Goal: Communication & Community: Answer question/provide support

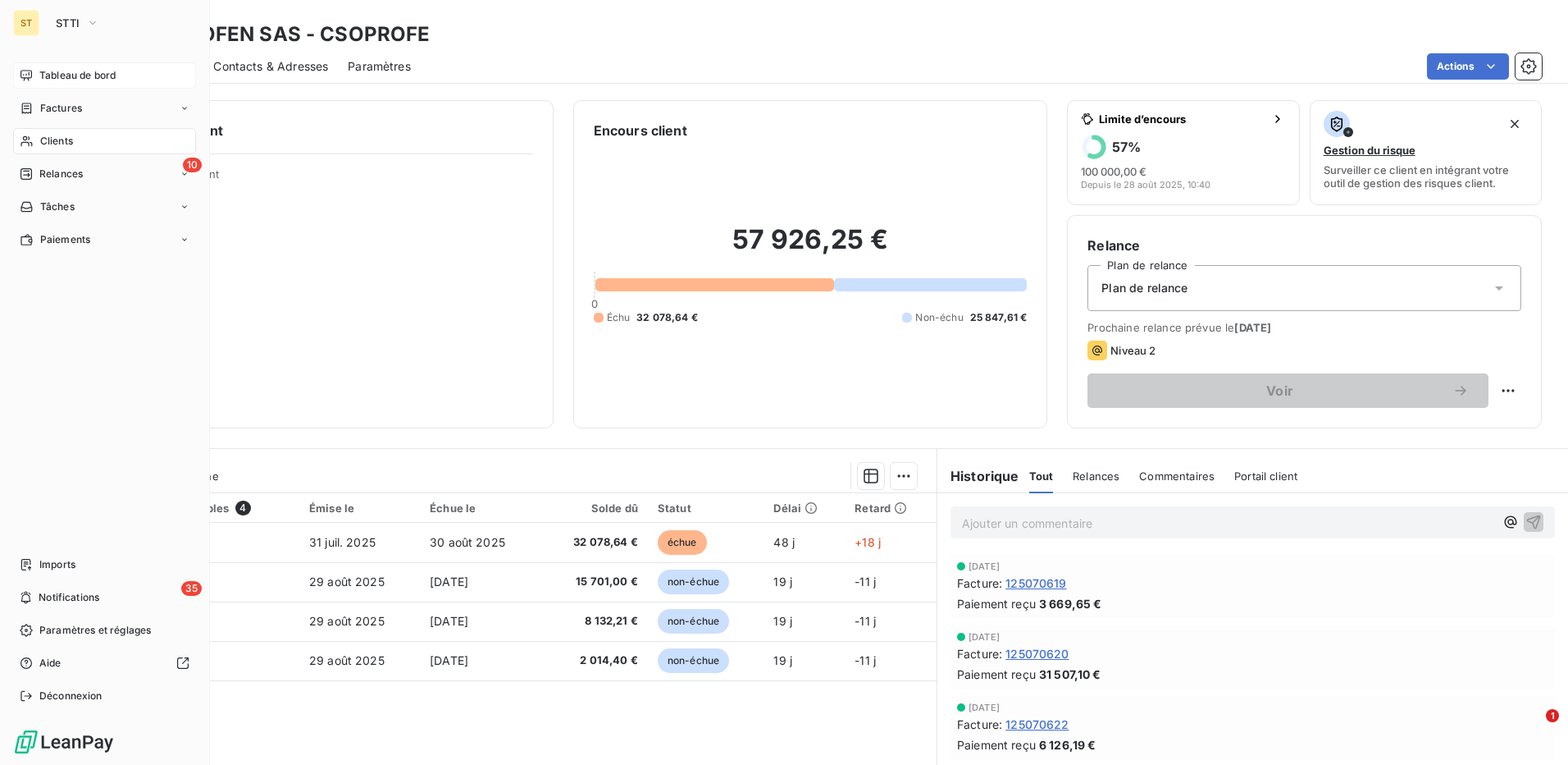
click at [28, 71] on icon at bounding box center [27, 75] width 12 height 11
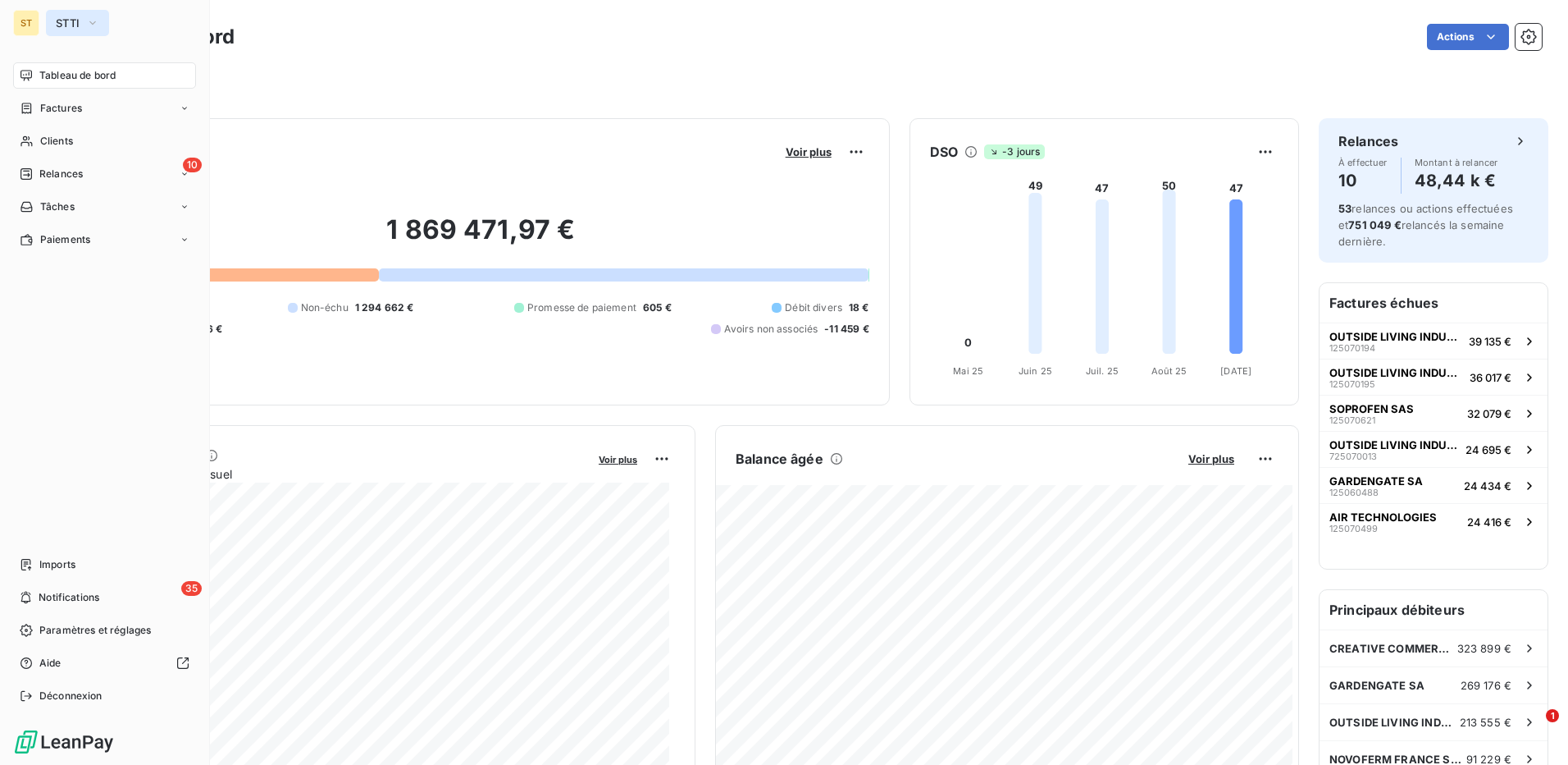
click at [61, 14] on button "STTI" at bounding box center [77, 23] width 63 height 27
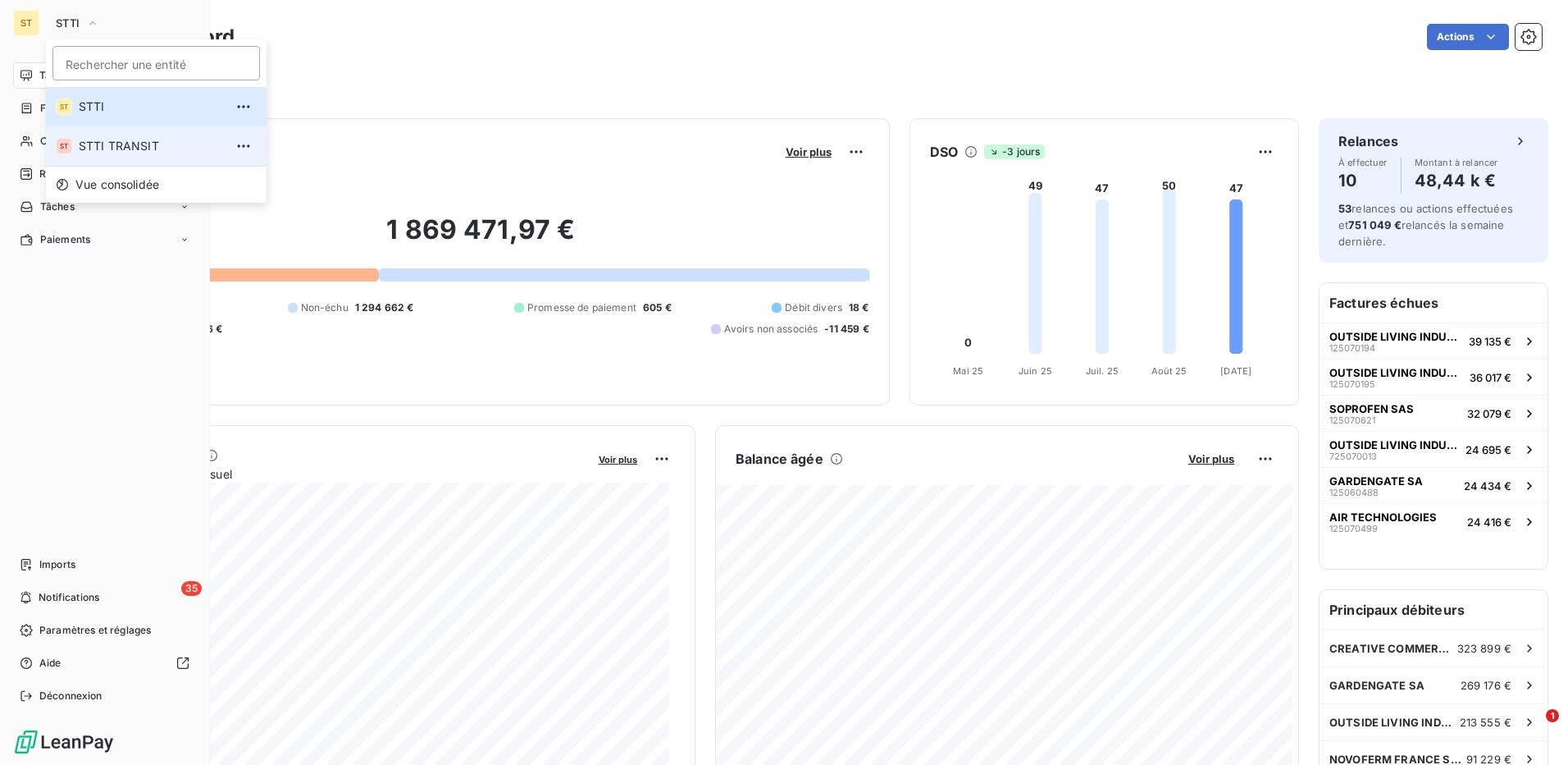
click at [98, 144] on span "STTI TRANSIT" at bounding box center [151, 146] width 145 height 17
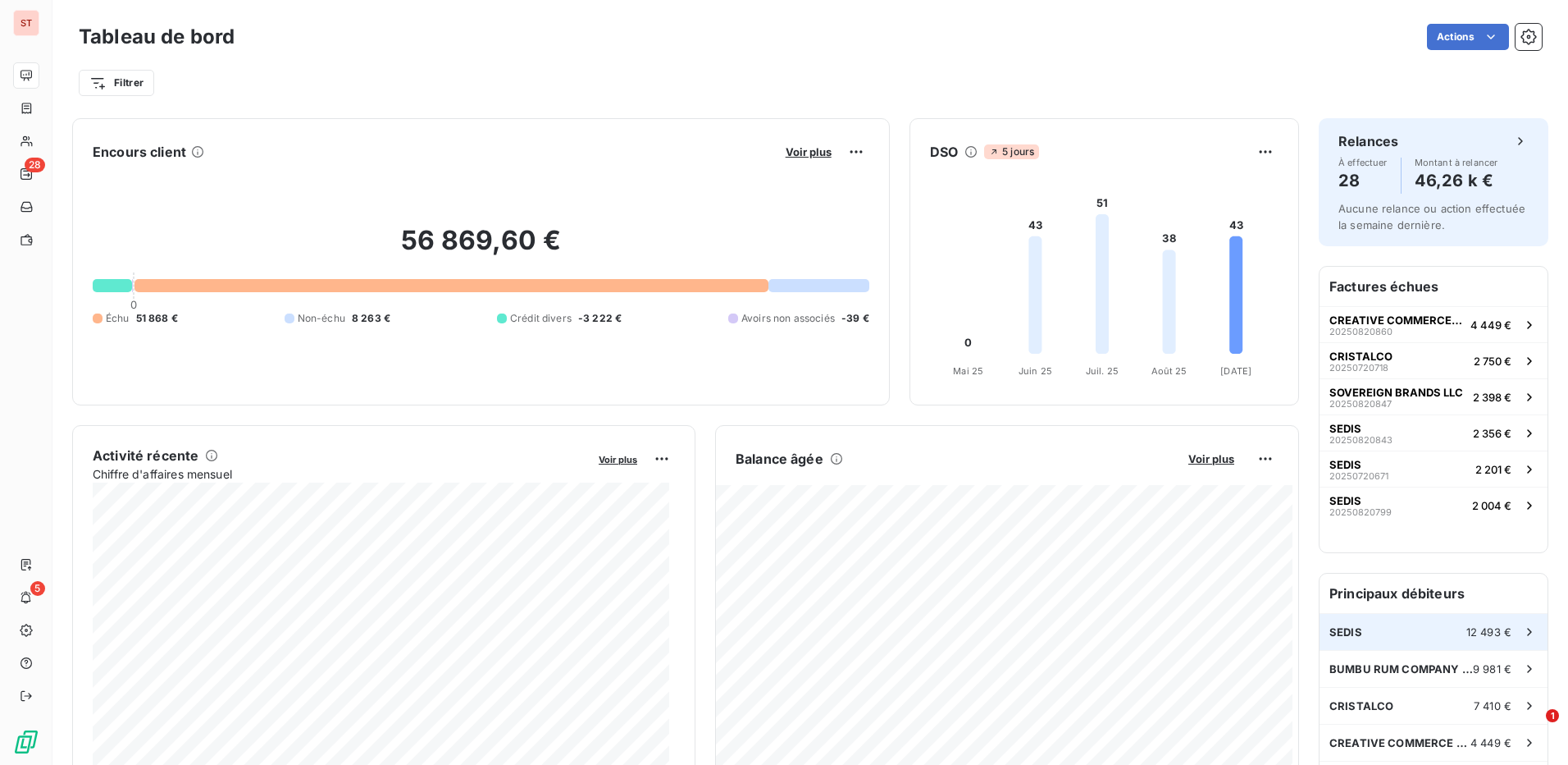
click at [1467, 636] on span "12 493 €" at bounding box center [1489, 632] width 45 height 13
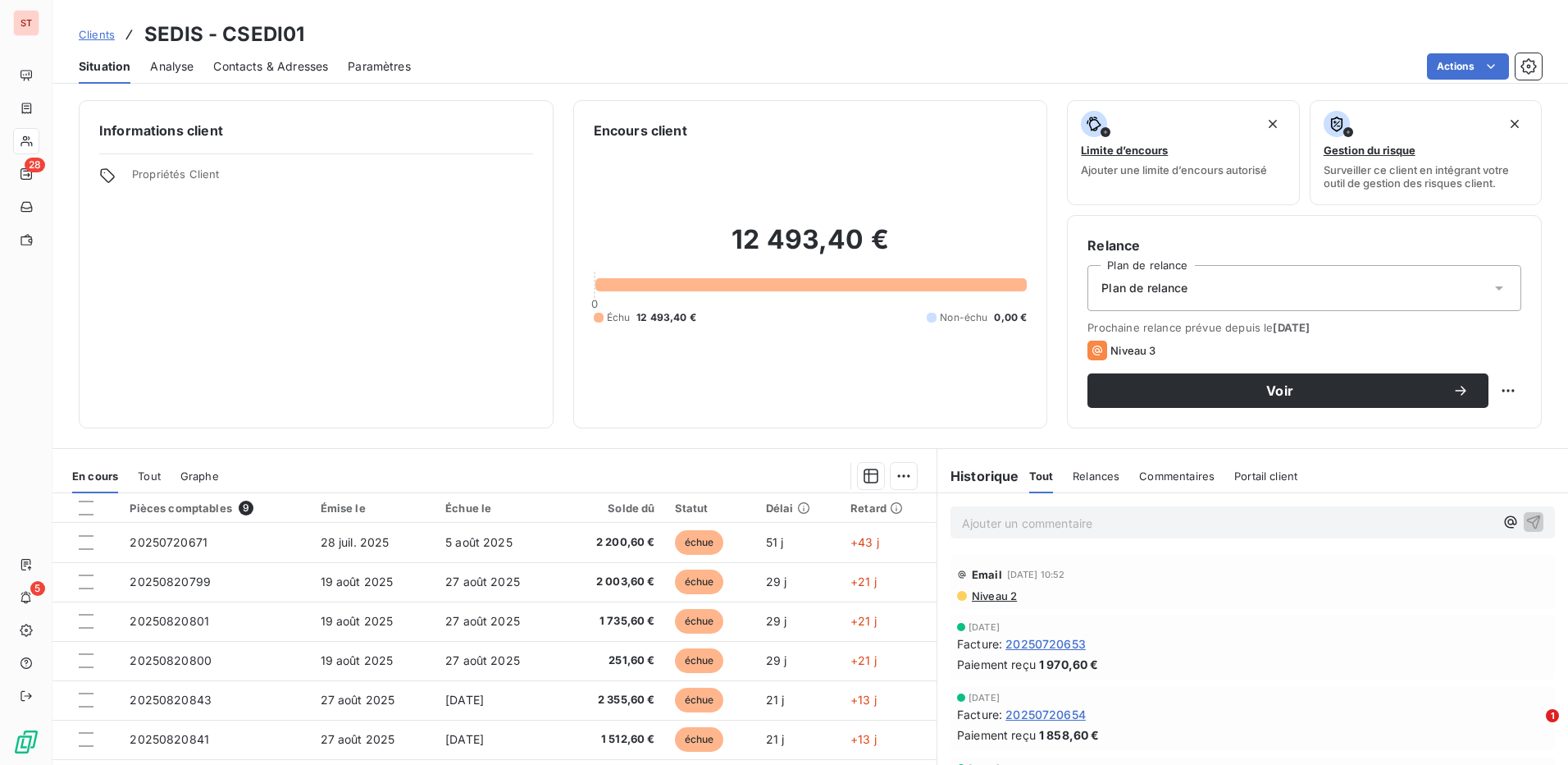
click at [250, 68] on span "Contacts & Adresses" at bounding box center [270, 66] width 114 height 17
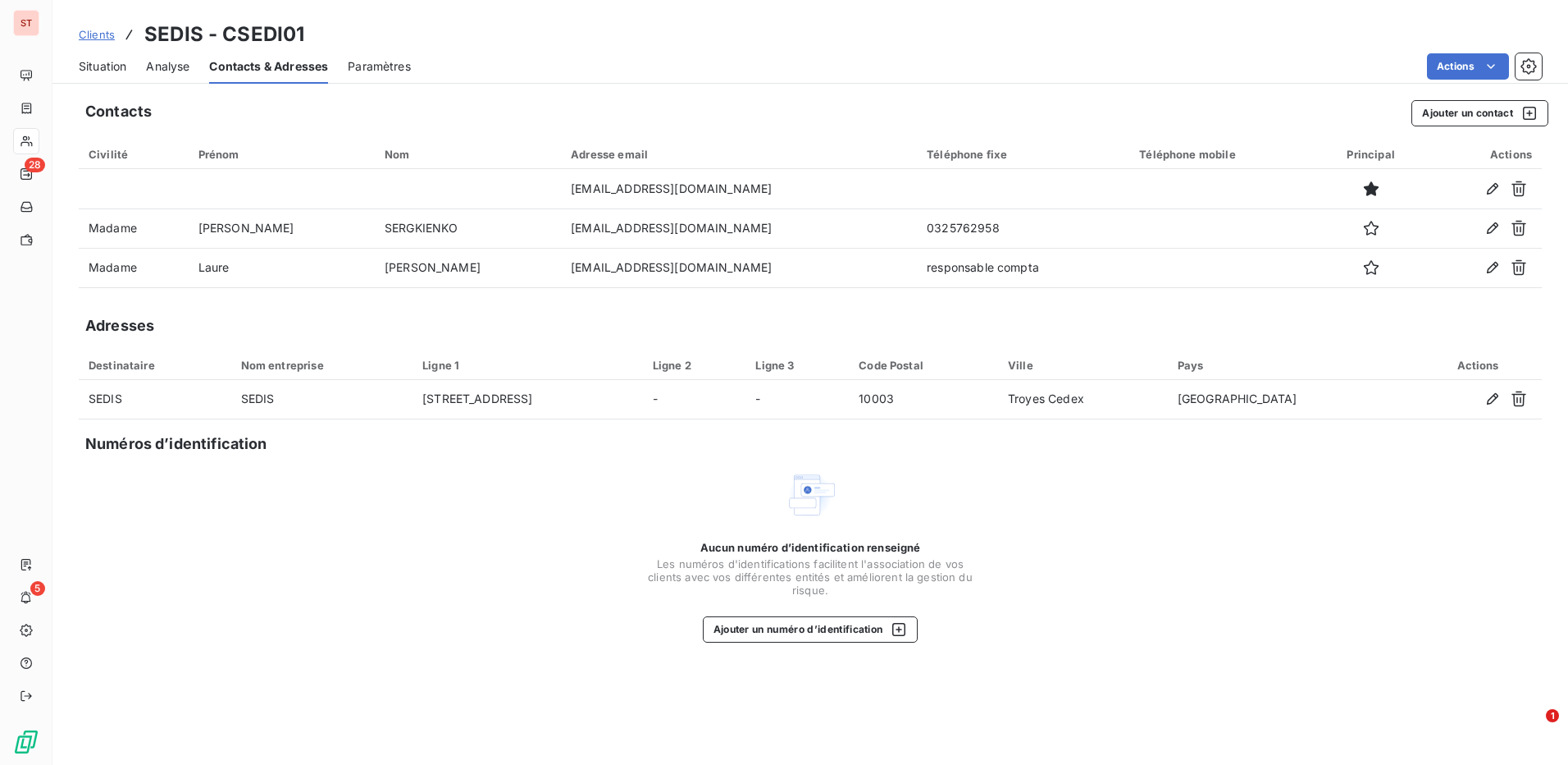
click at [85, 64] on span "Situation" at bounding box center [102, 66] width 47 height 17
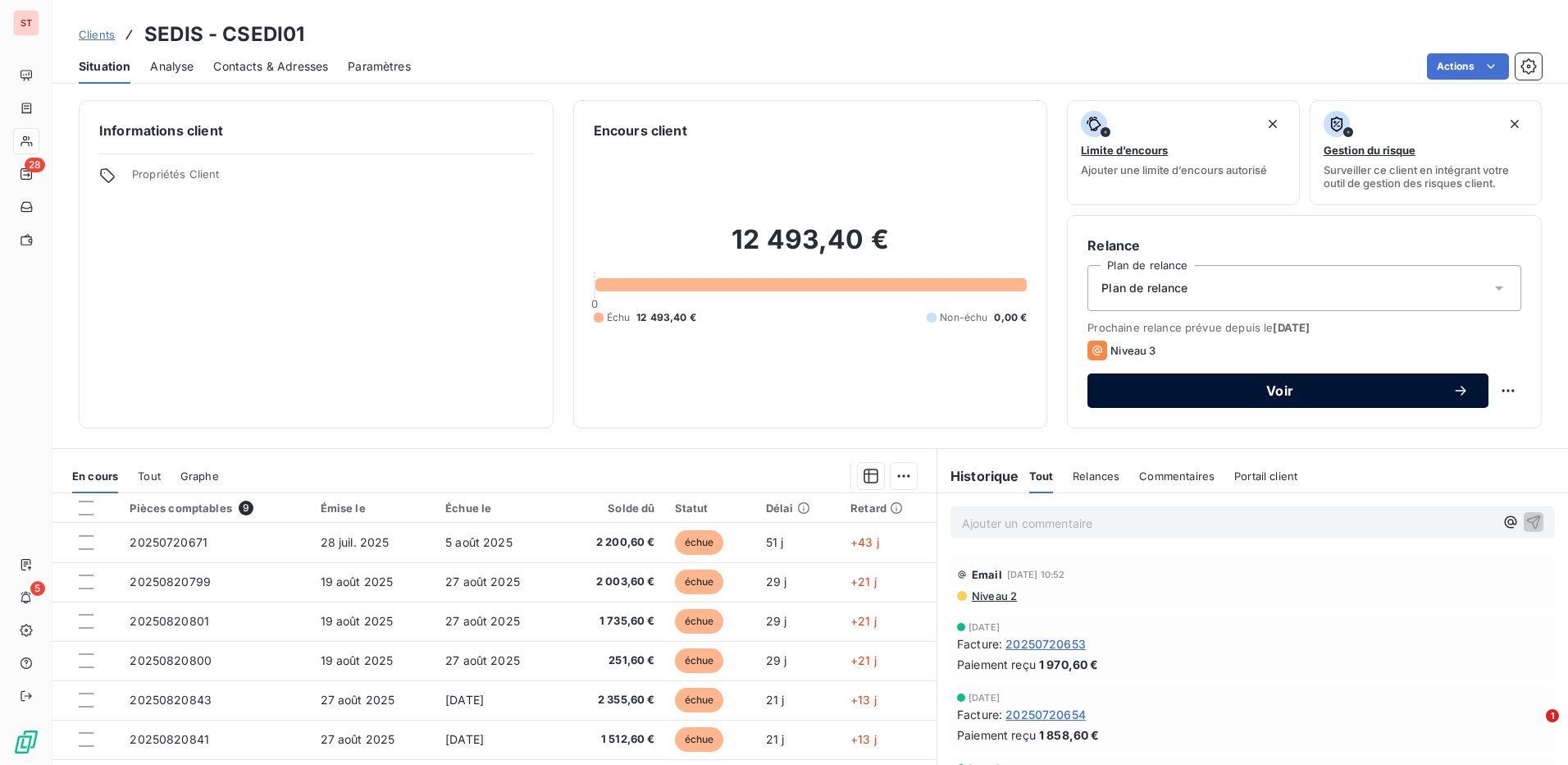
click at [1189, 387] on span "Voir" at bounding box center [1279, 391] width 345 height 13
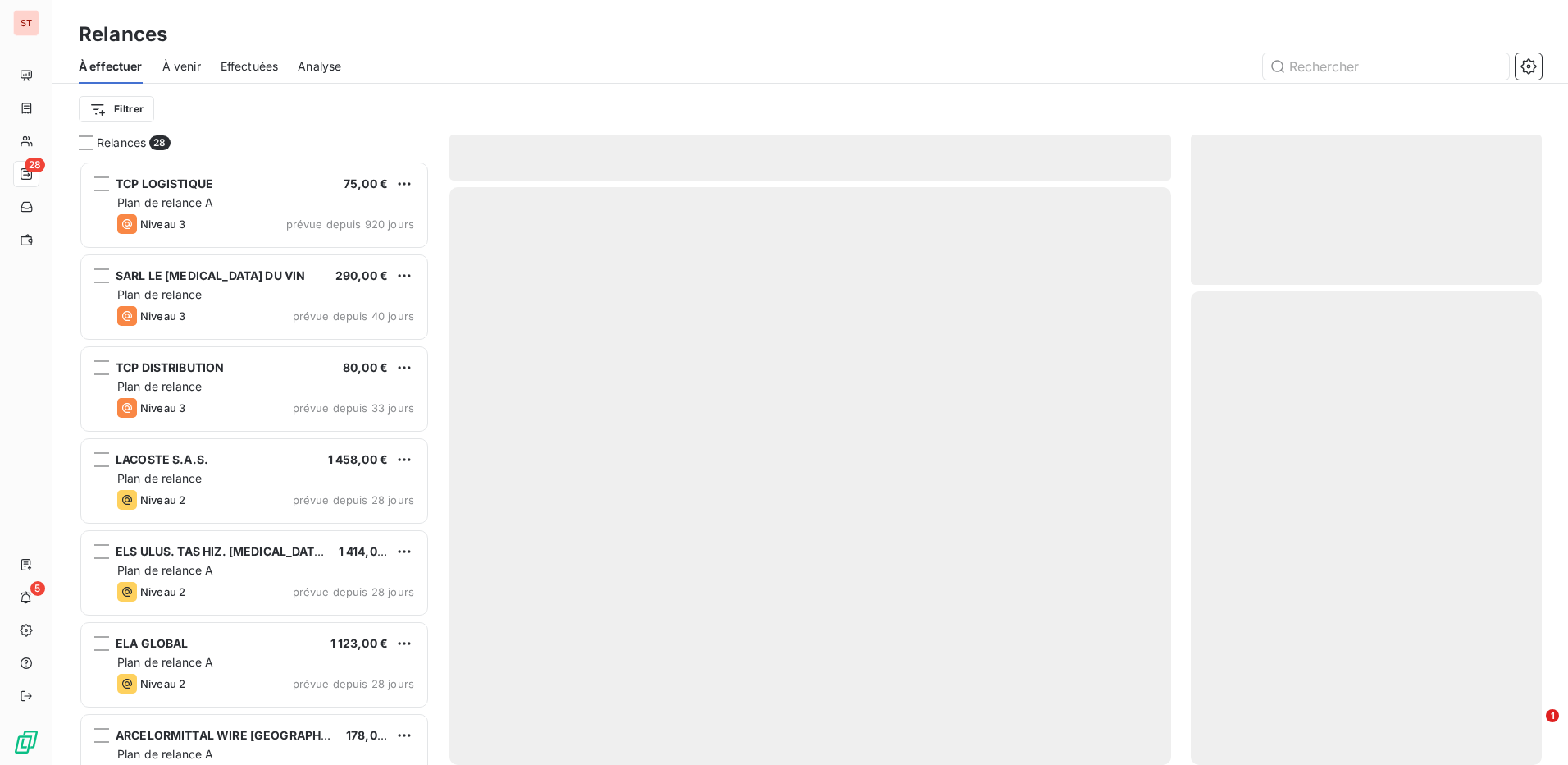
scroll to position [592, 339]
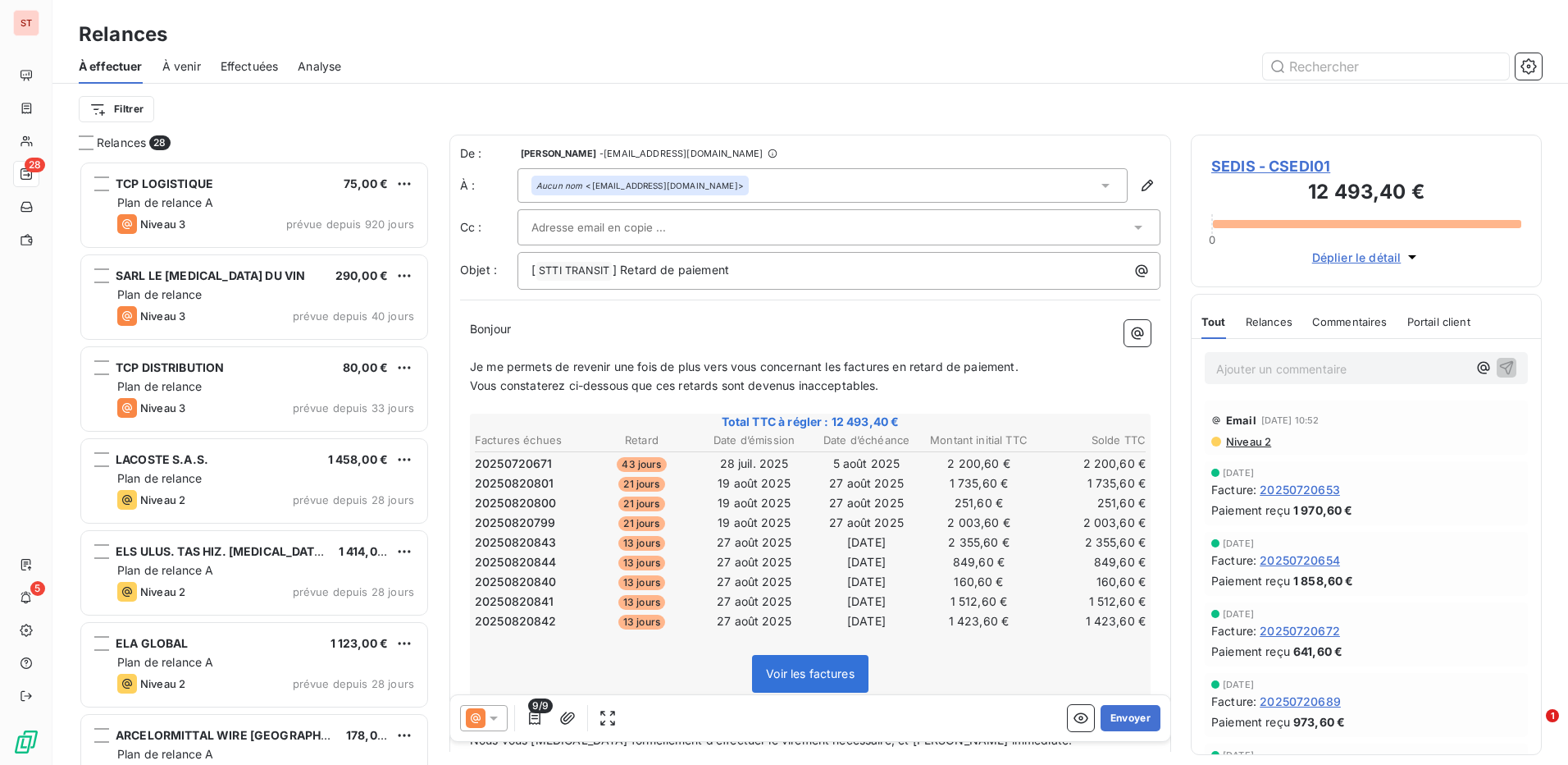
click at [496, 714] on icon at bounding box center [494, 719] width 17 height 17
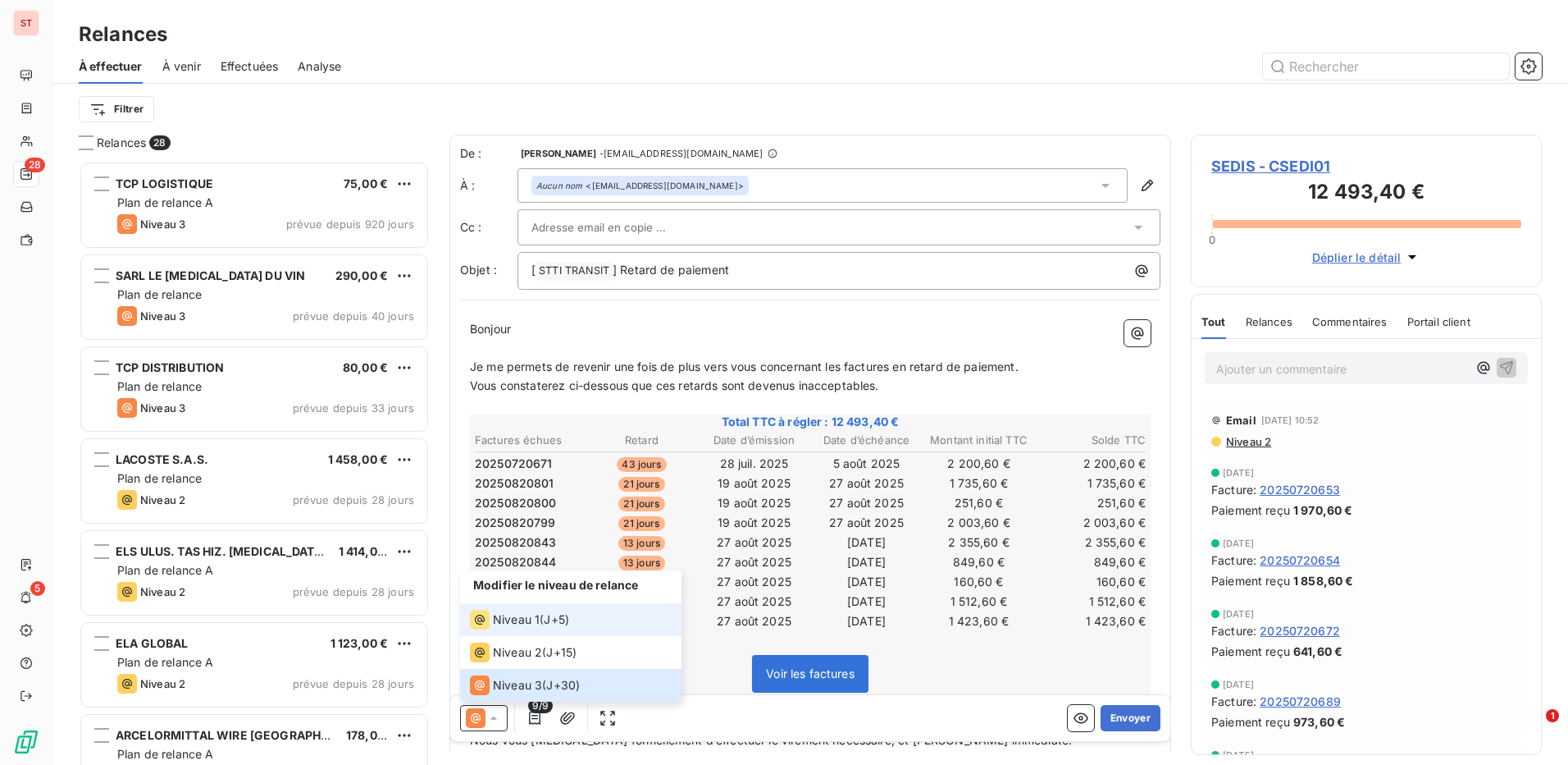
click at [530, 620] on span "Niveau 1" at bounding box center [517, 620] width 46 height 17
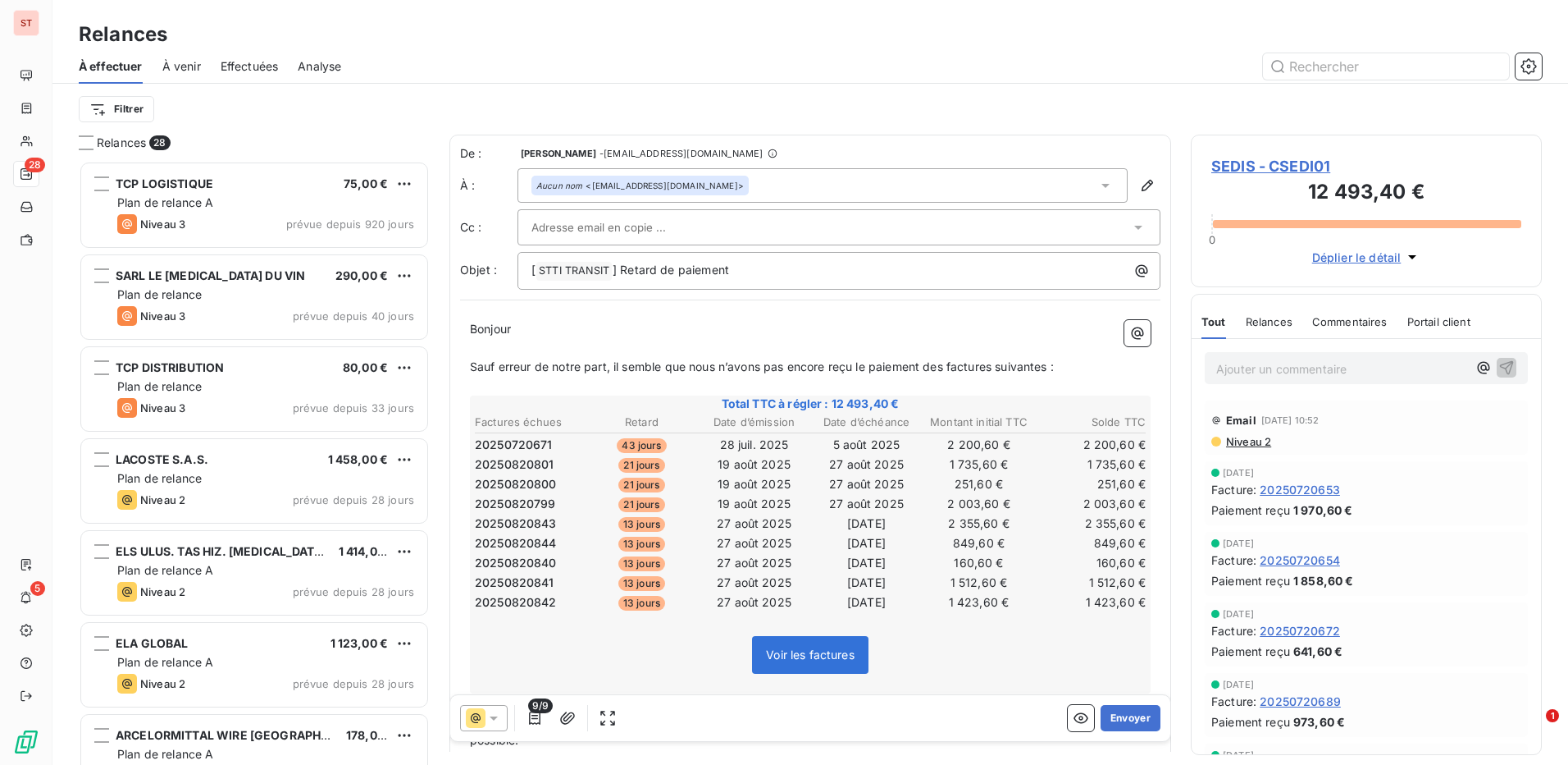
click at [1130, 227] on icon at bounding box center [1138, 227] width 17 height 17
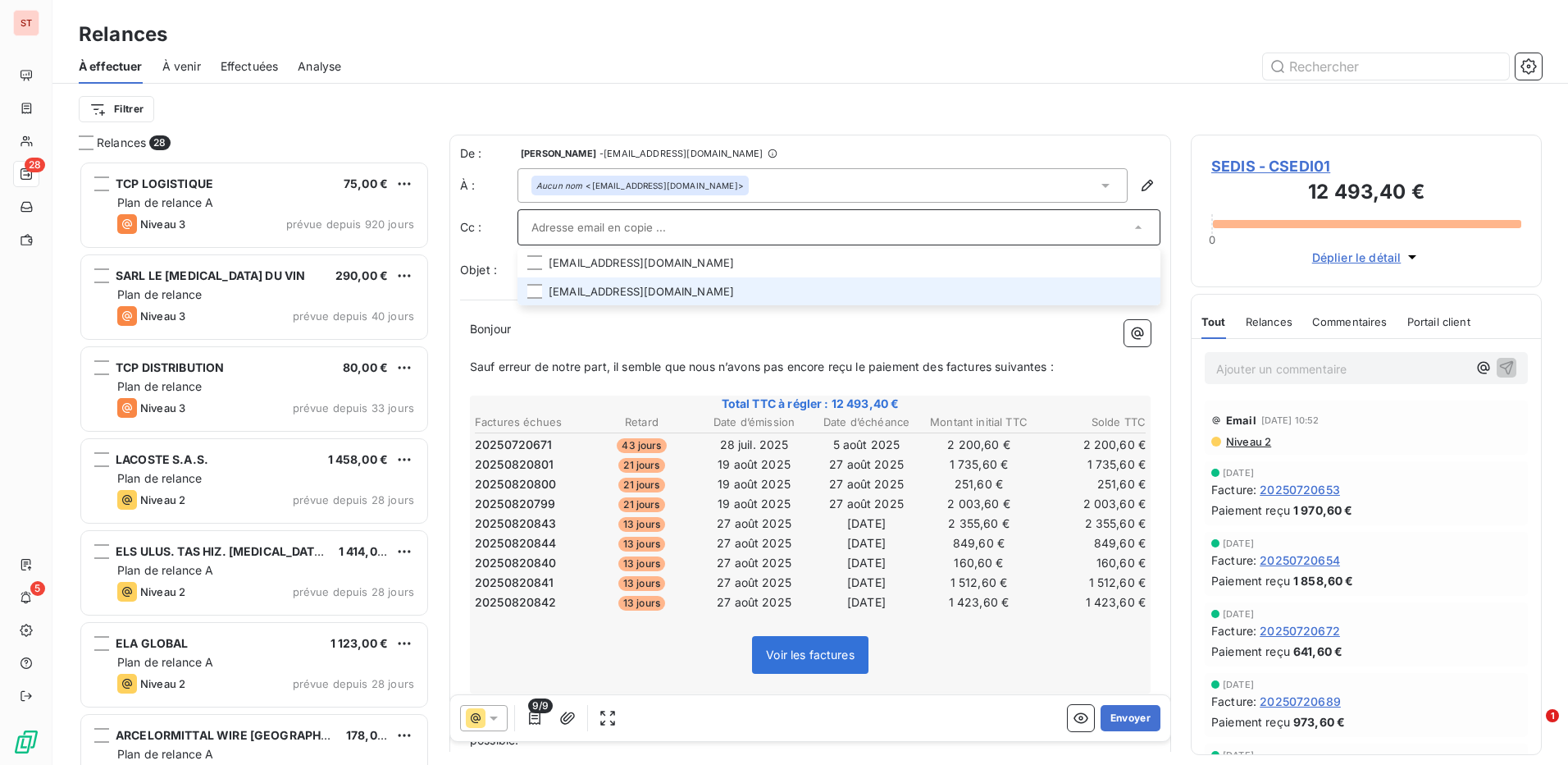
click at [648, 292] on li "[EMAIL_ADDRESS][DOMAIN_NAME]" at bounding box center [839, 291] width 643 height 29
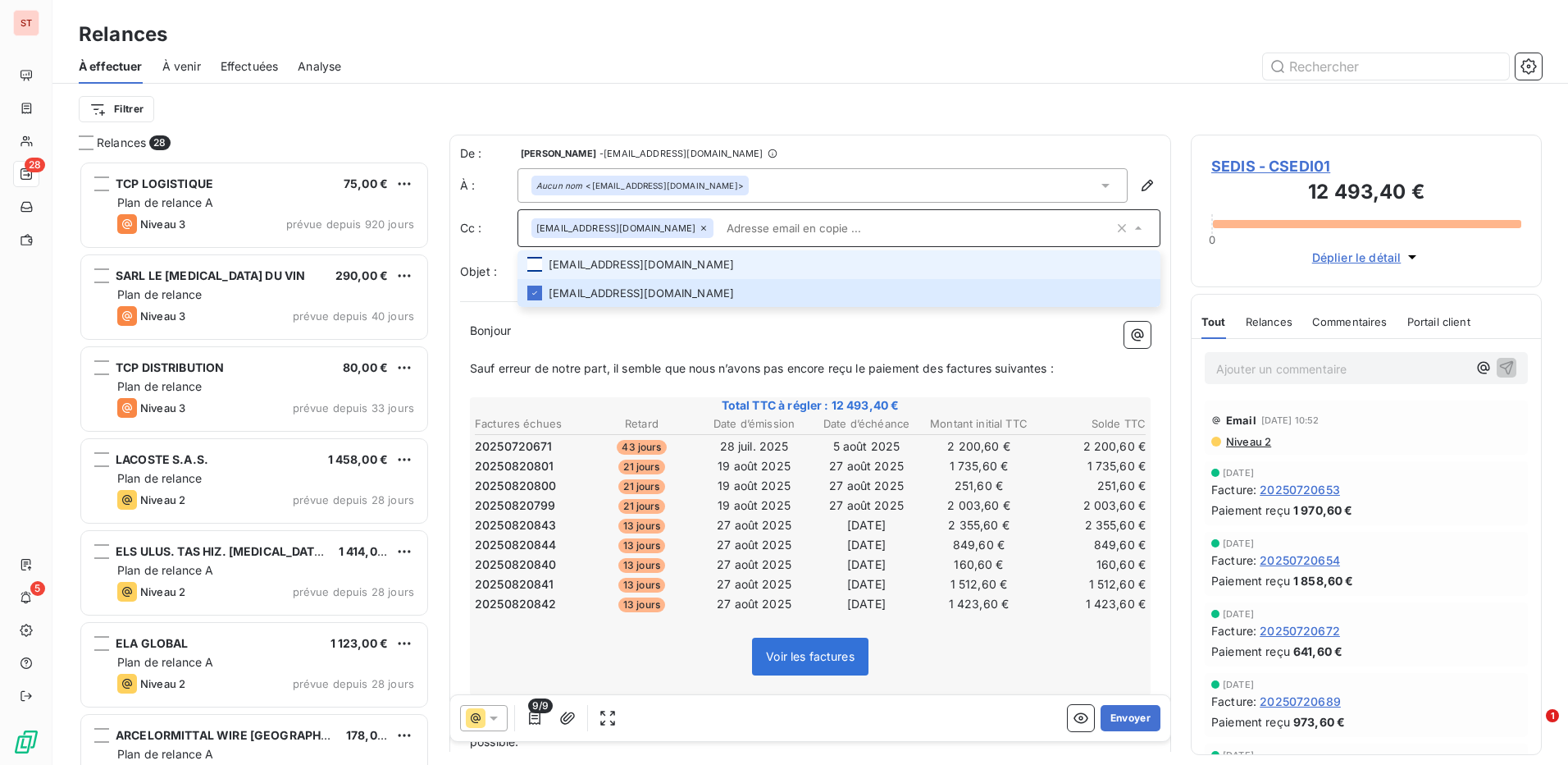
click at [541, 265] on div at bounding box center [535, 265] width 15 height 15
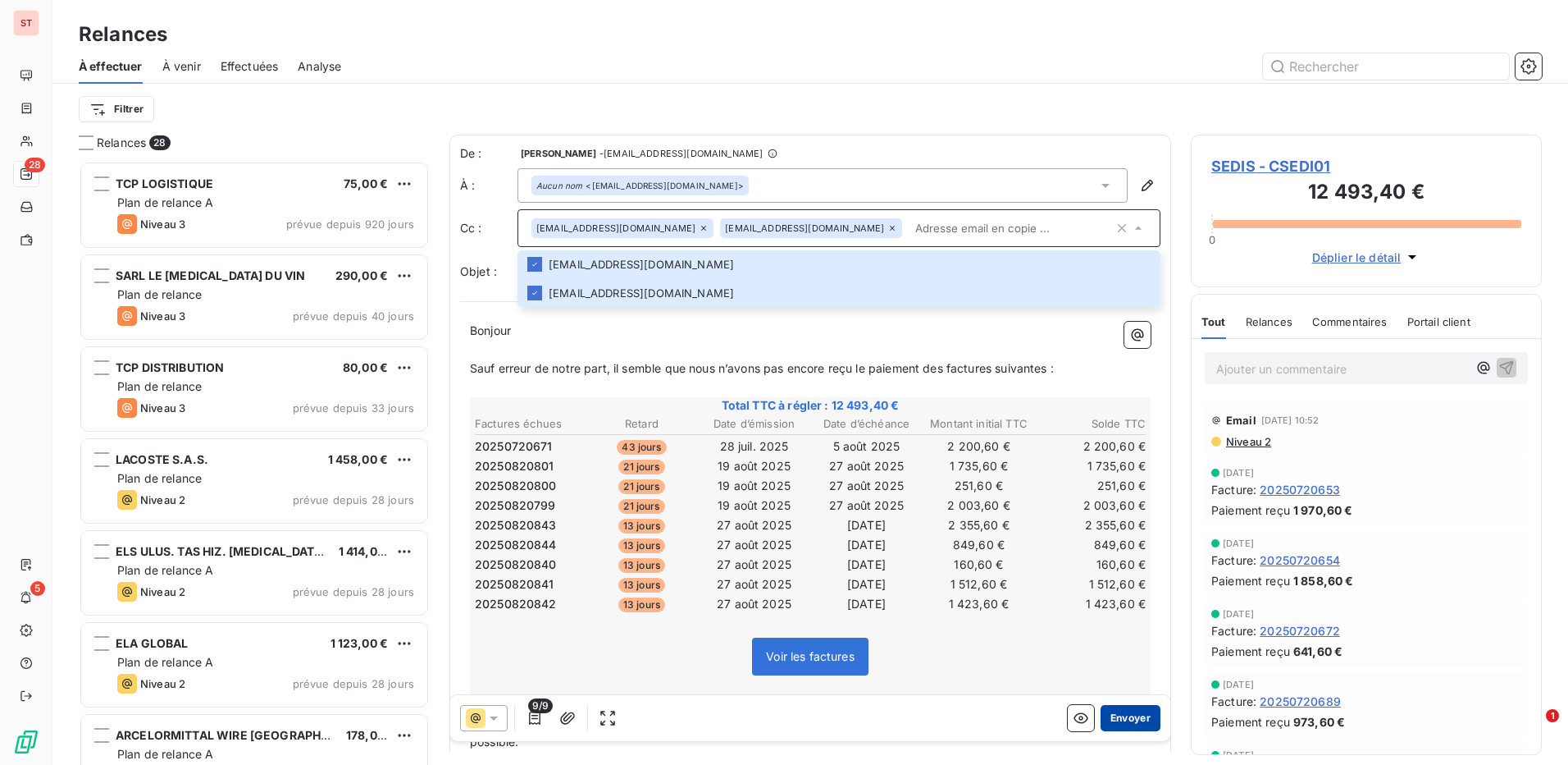
click at [1139, 724] on button "Envoyer" at bounding box center [1131, 719] width 60 height 27
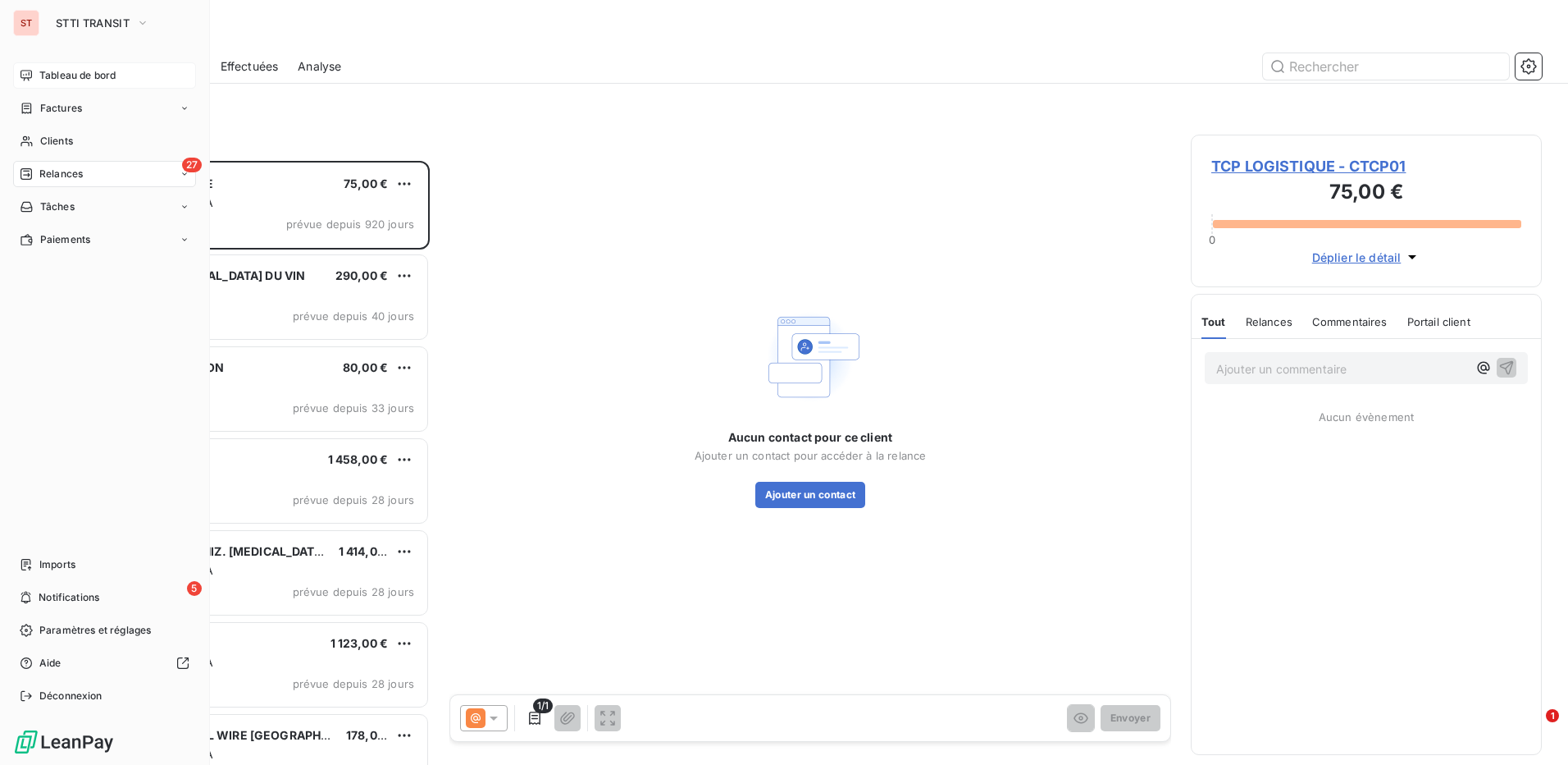
click at [67, 77] on span "Tableau de bord" at bounding box center [77, 76] width 76 height 15
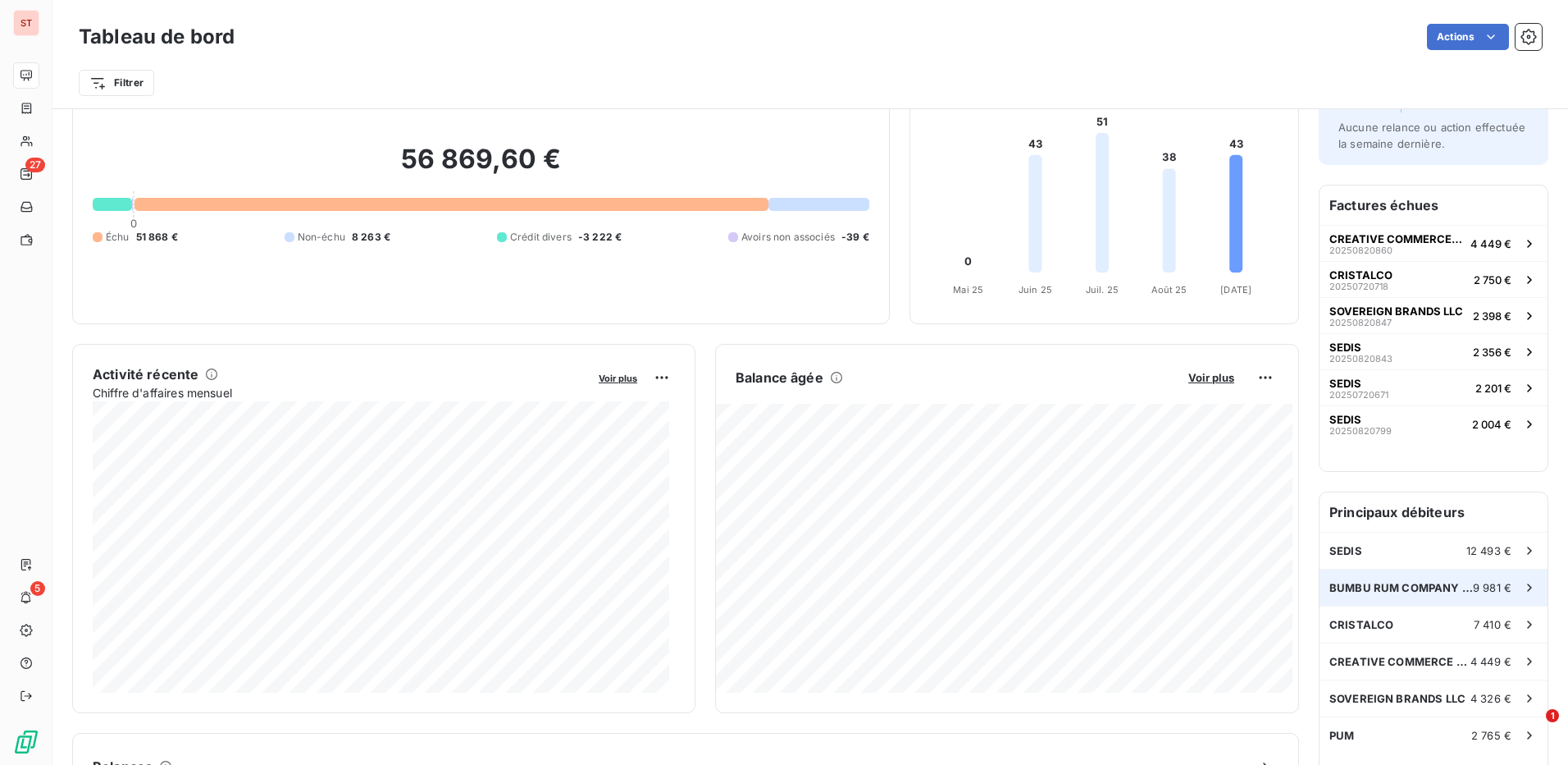
scroll to position [165, 0]
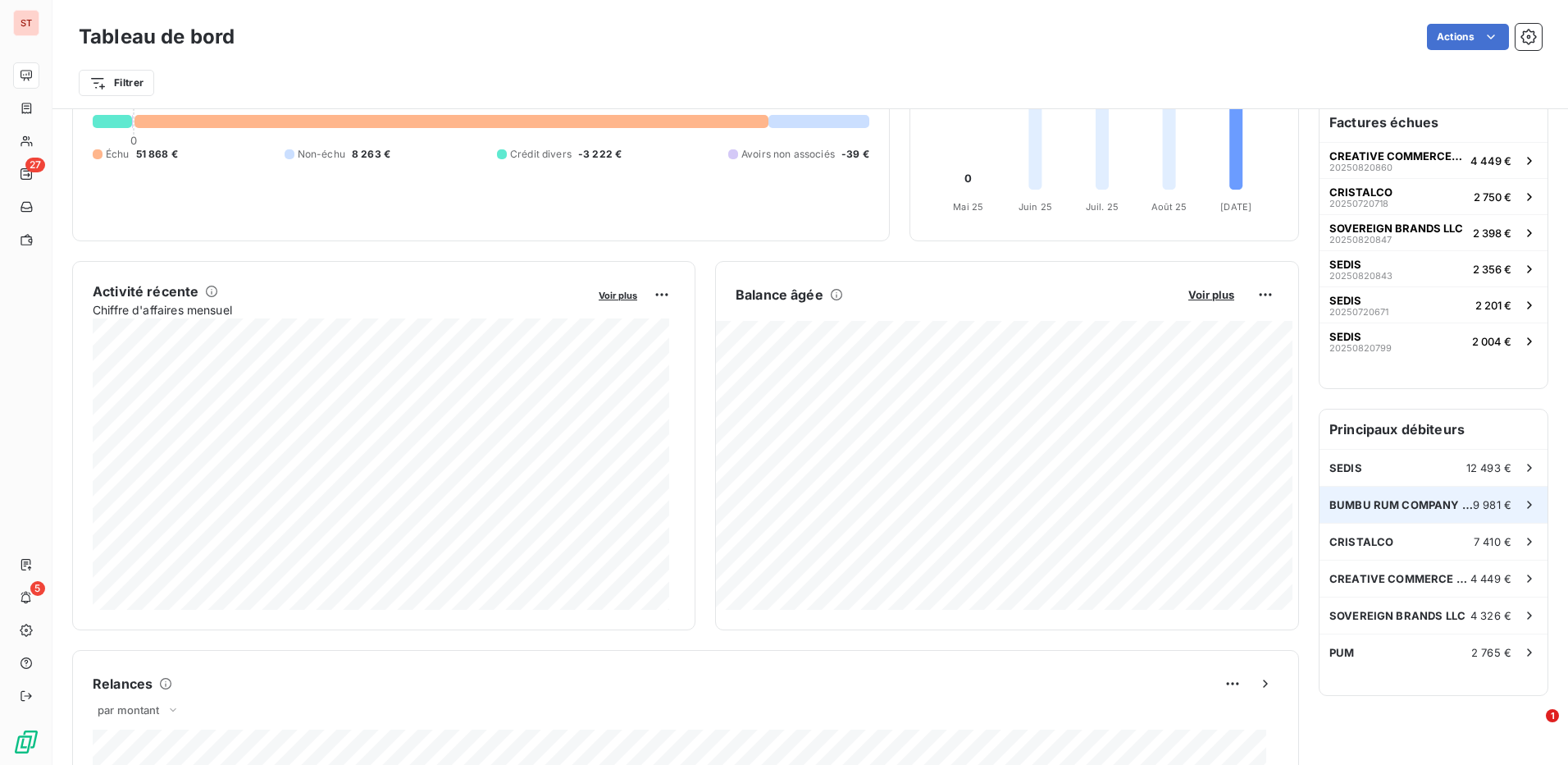
click at [1350, 498] on span "BUMBU RUM COMPANY LLC" at bounding box center [1401, 504] width 143 height 13
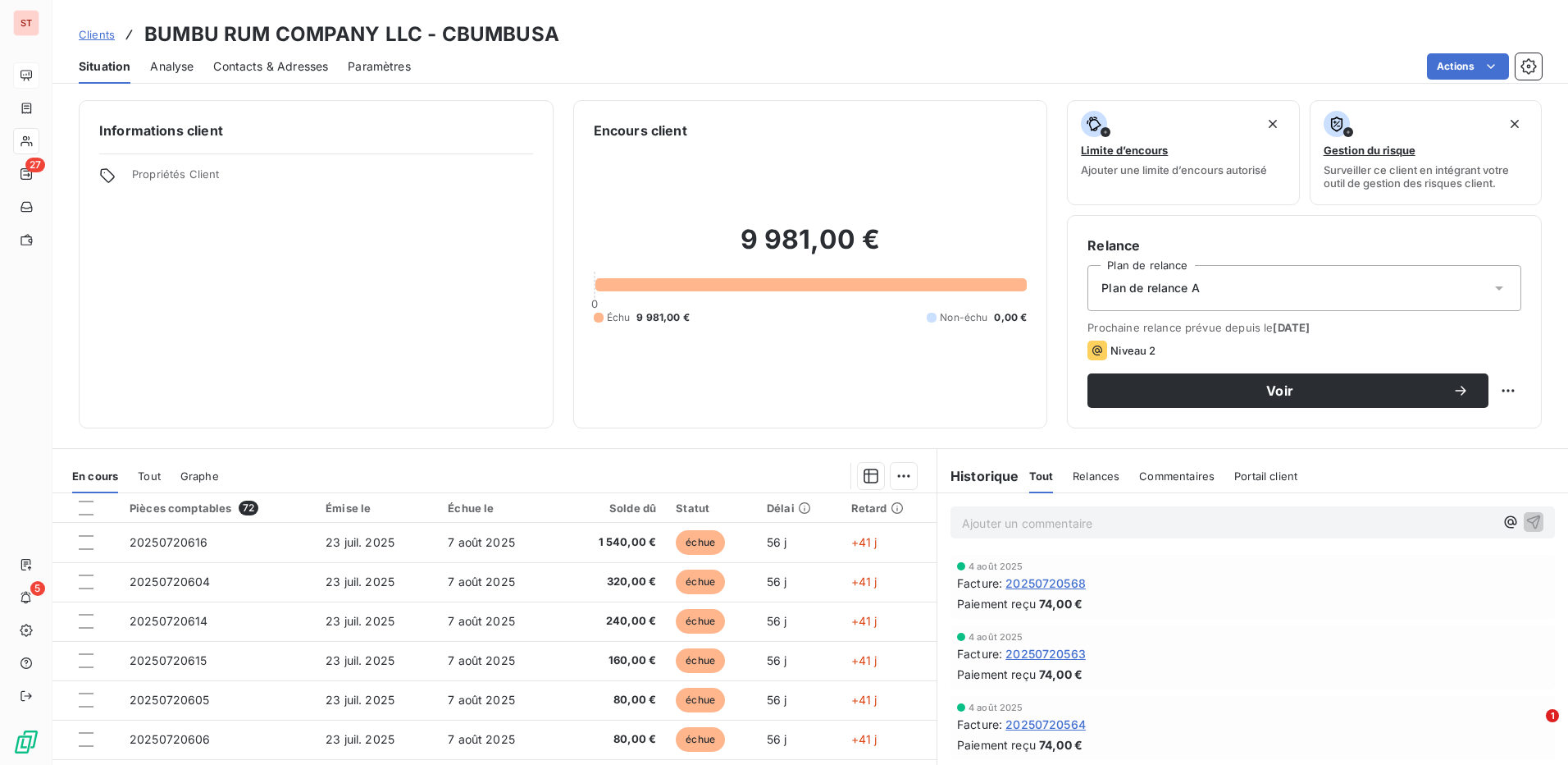
click at [234, 71] on span "Contacts & Adresses" at bounding box center [270, 66] width 114 height 17
